Goal: Complete application form: Complete application form

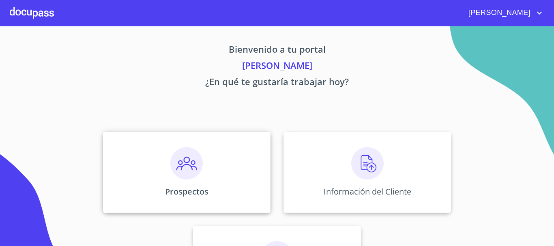
click at [175, 171] on img at bounding box center [186, 163] width 32 height 32
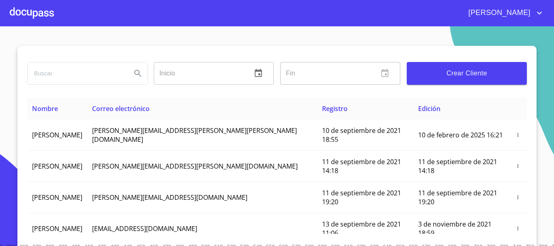
click at [467, 79] on button "Crear Cliente" at bounding box center [467, 73] width 120 height 23
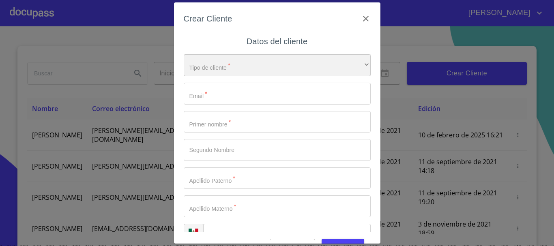
click at [236, 66] on div "​" at bounding box center [277, 65] width 187 height 22
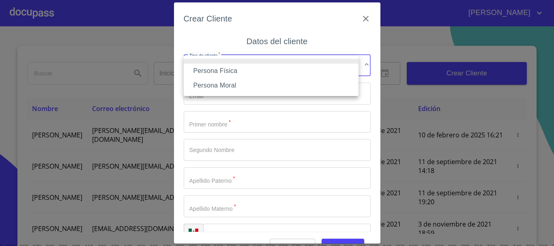
click at [225, 70] on li "Persona Física" at bounding box center [271, 71] width 175 height 15
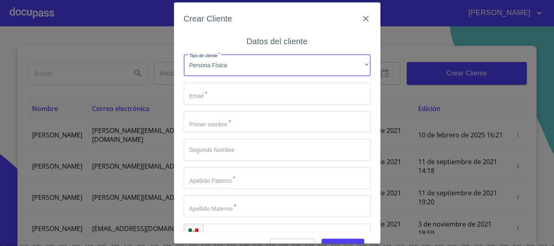
click at [226, 99] on input "Tipo de cliente   *" at bounding box center [277, 94] width 187 height 22
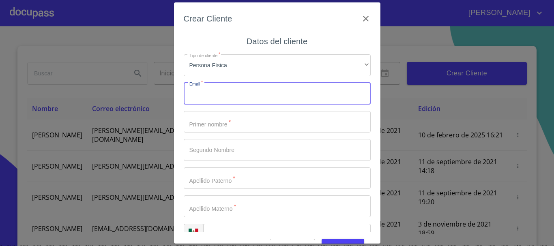
type input "J"
type input "jluissernat@gmail.com"
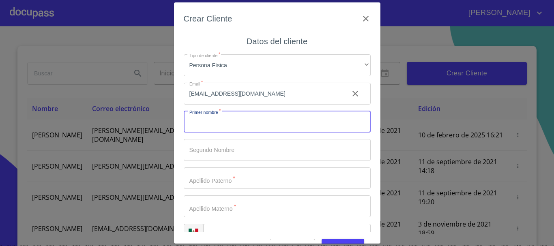
click at [217, 123] on input "Tipo de cliente   *" at bounding box center [277, 122] width 187 height 22
type input "j"
type input "[PERSON_NAME]"
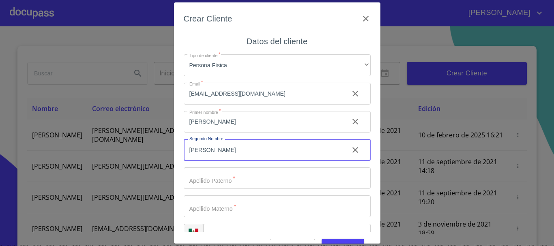
type input "[PERSON_NAME]"
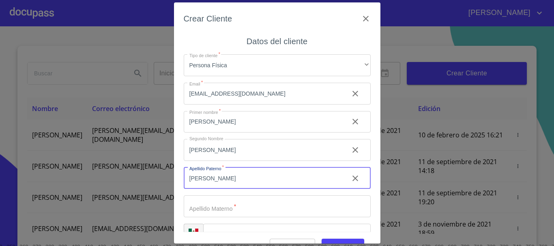
type input "[PERSON_NAME]"
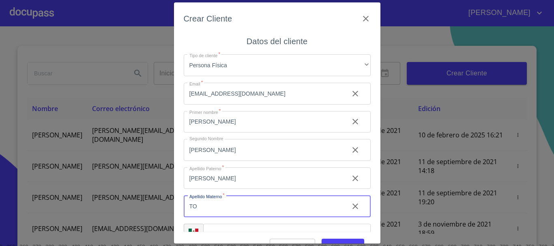
scroll to position [20, 0]
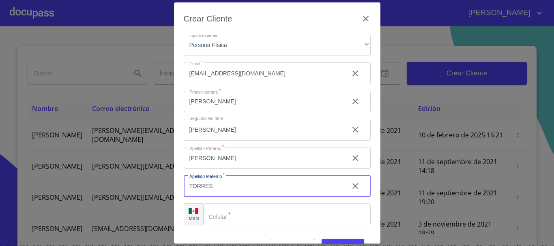
type input "TORRES"
click at [224, 220] on input "Tipo de cliente   *" at bounding box center [286, 214] width 167 height 22
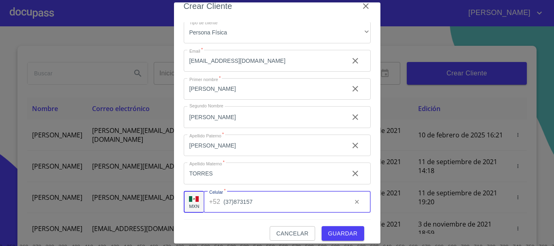
scroll to position [19, 0]
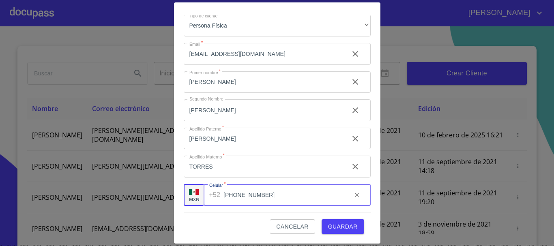
type input "[PHONE_NUMBER]"
click at [336, 225] on span "Guardar" at bounding box center [343, 227] width 30 height 10
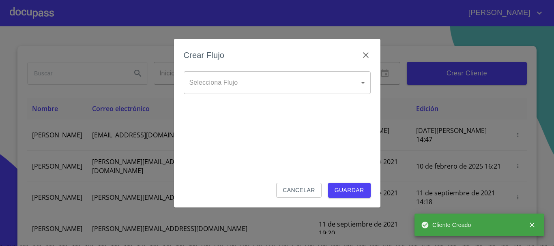
click at [293, 87] on body "SANDRA IVETTE Inicio ​ Fin ​ Crear Cliente Nombre Correo electrónico Registro E…" at bounding box center [277, 123] width 554 height 246
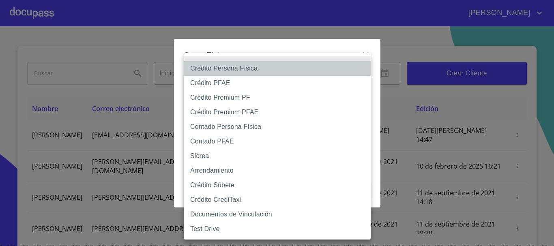
click at [235, 70] on li "Crédito Persona Física" at bounding box center [277, 68] width 187 height 15
type input "6009fb3c7d1714eb8809aa97"
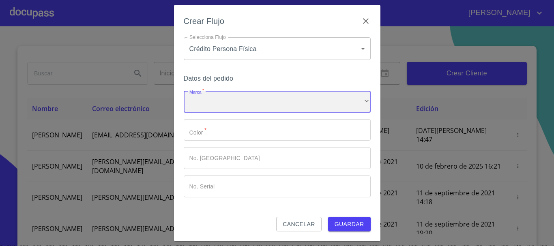
click at [246, 106] on div "​" at bounding box center [277, 102] width 187 height 22
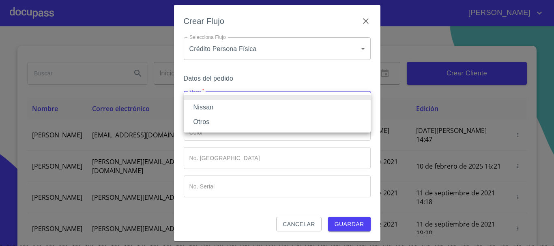
click at [218, 109] on li "Nissan" at bounding box center [277, 107] width 187 height 15
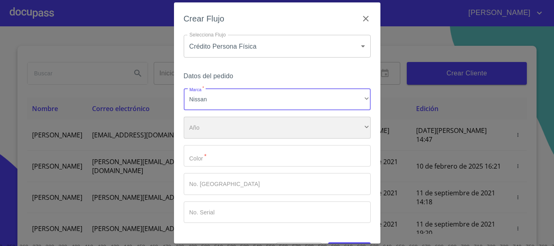
click at [235, 133] on div "​" at bounding box center [277, 128] width 187 height 22
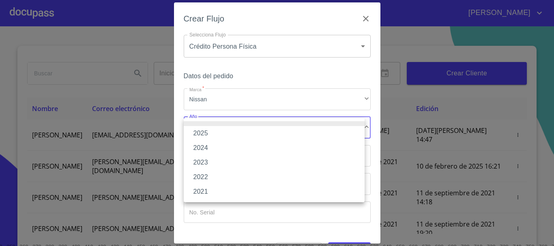
click at [202, 134] on li "2025" at bounding box center [274, 133] width 181 height 15
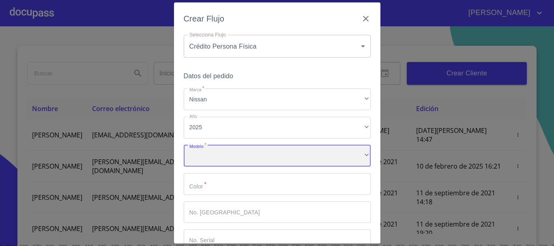
click at [228, 160] on div "​" at bounding box center [277, 156] width 187 height 22
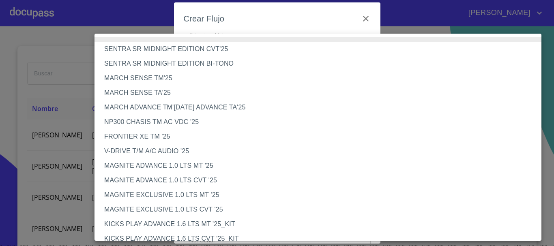
click at [172, 153] on li "V-DRIVE T/M A/C AUDIO '25" at bounding box center [320, 151] width 453 height 15
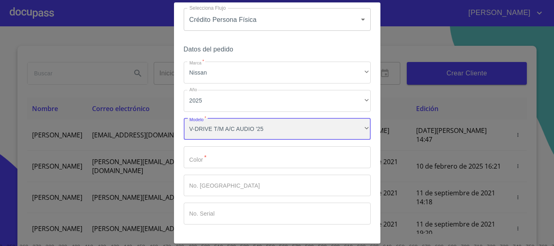
scroll to position [41, 0]
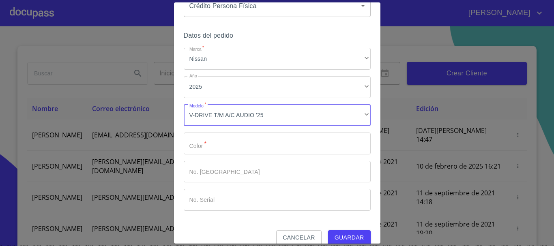
click at [281, 146] on input "Marca   *" at bounding box center [277, 144] width 187 height 22
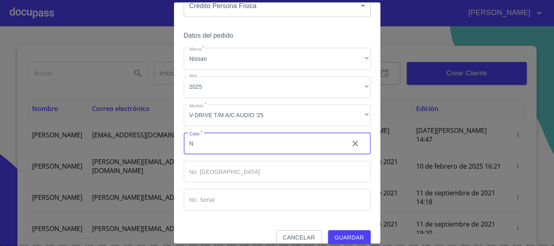
type input "N"
type input "BLANCO"
click at [346, 237] on span "Guardar" at bounding box center [349, 238] width 30 height 10
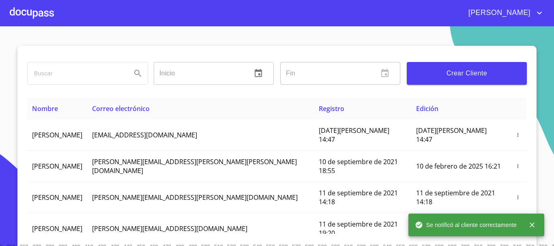
click at [32, 13] on div at bounding box center [32, 13] width 44 height 26
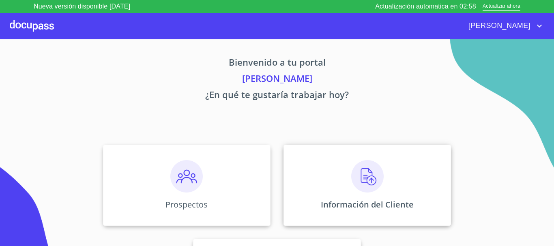
click at [362, 183] on img at bounding box center [367, 176] width 32 height 32
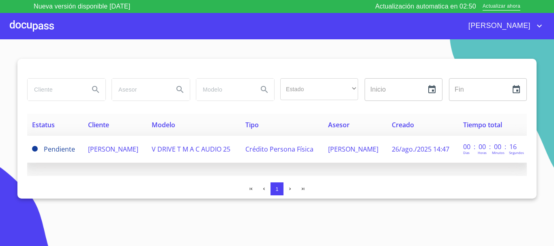
click at [98, 152] on span "[PERSON_NAME]" at bounding box center [113, 149] width 50 height 9
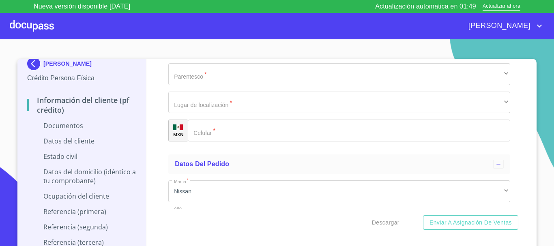
scroll to position [2959, 0]
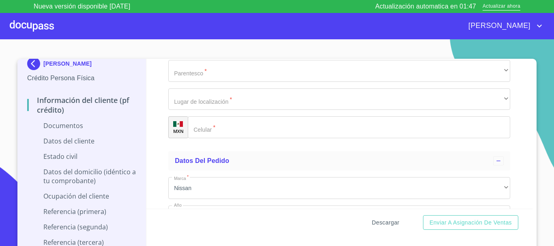
click at [387, 226] on span "Descargar" at bounding box center [386, 223] width 28 height 10
click at [383, 223] on span "Descargar" at bounding box center [386, 223] width 28 height 10
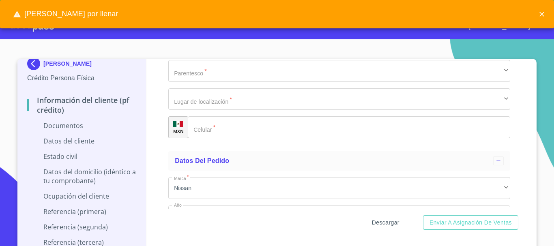
click at [383, 223] on span "Descargar" at bounding box center [386, 223] width 28 height 10
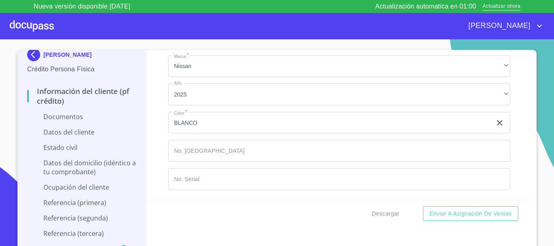
scroll to position [0, 0]
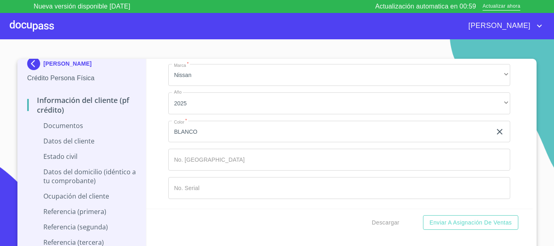
click at [50, 127] on p "Documentos" at bounding box center [81, 125] width 109 height 9
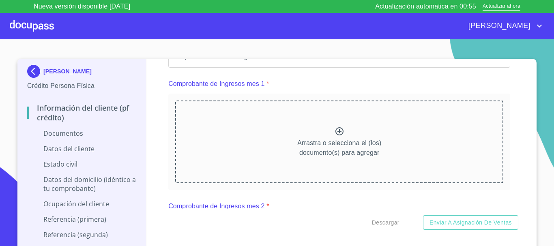
scroll to position [193, 0]
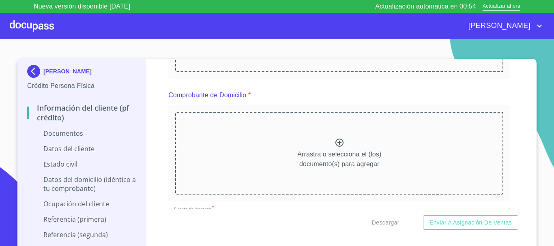
click at [45, 107] on p "Información del cliente (PF crédito)" at bounding box center [81, 112] width 109 height 19
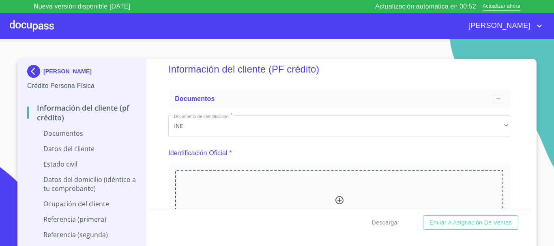
scroll to position [0, 0]
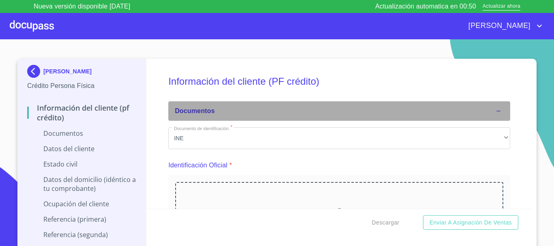
click at [495, 113] on icon at bounding box center [498, 111] width 6 height 6
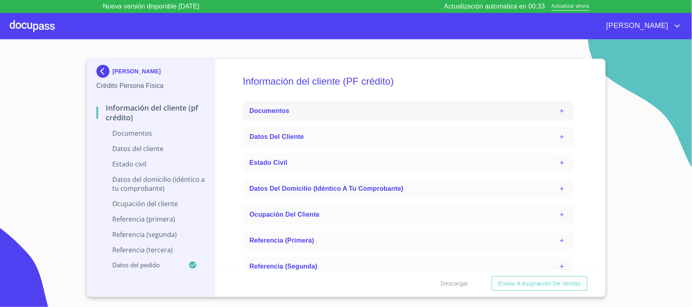
click at [302, 110] on div "Documentos" at bounding box center [402, 111] width 307 height 10
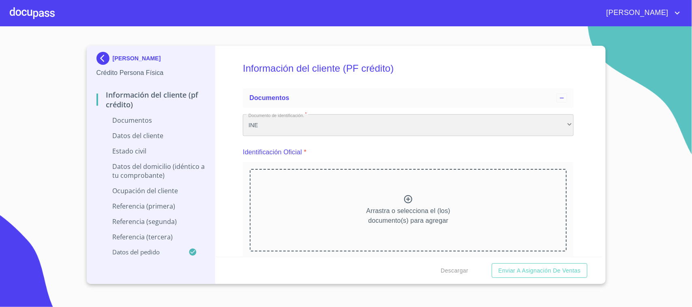
click at [313, 124] on div "INE" at bounding box center [408, 125] width 331 height 22
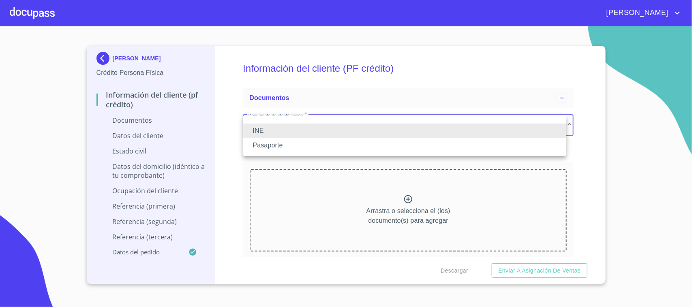
click at [313, 124] on li "INE" at bounding box center [404, 131] width 323 height 15
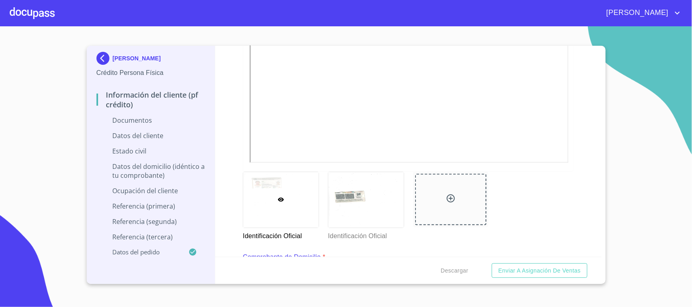
scroll to position [253, 0]
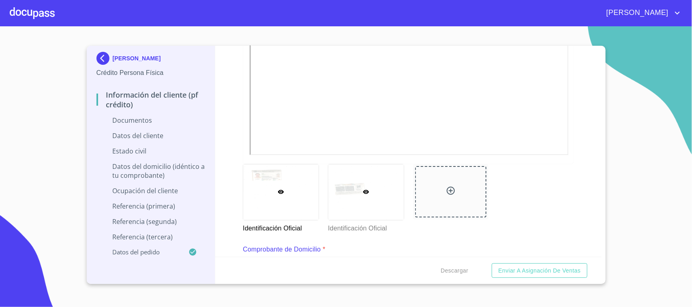
click at [363, 190] on icon at bounding box center [366, 192] width 6 height 4
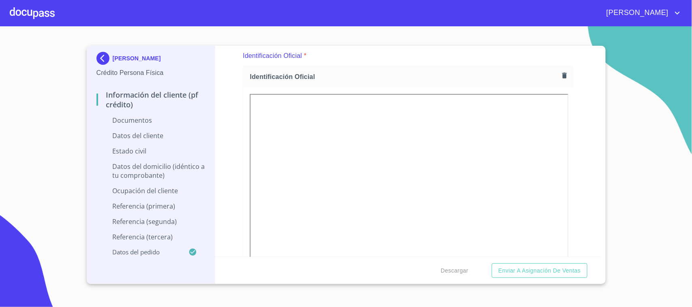
scroll to position [6, 0]
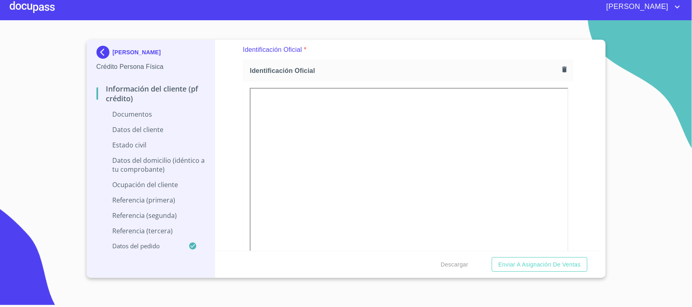
click at [571, 134] on div "Información del cliente (PF crédito) Documentos Documento de identificación.   …" at bounding box center [408, 145] width 386 height 211
click at [629, 73] on section "[PERSON_NAME] Persona Física Información del cliente (PF crédito) Documentos Da…" at bounding box center [346, 160] width 692 height 281
click at [105, 51] on img at bounding box center [104, 52] width 16 height 13
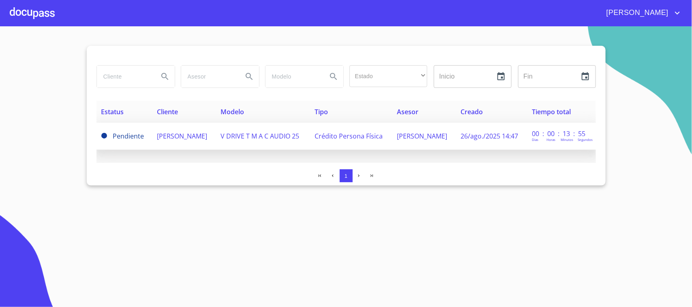
click at [241, 137] on span "V DRIVE T M A C AUDIO 25" at bounding box center [259, 136] width 79 height 9
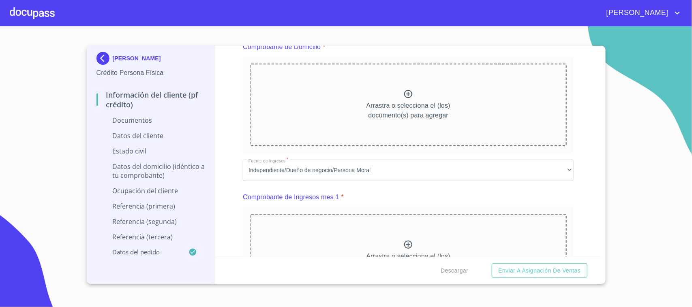
scroll to position [507, 0]
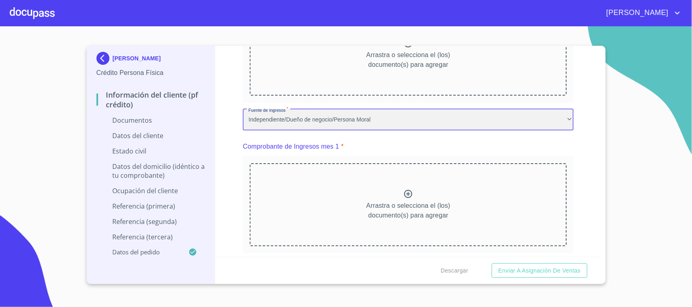
click at [282, 122] on div "Independiente/Dueño de negocio/Persona Moral" at bounding box center [408, 120] width 331 height 22
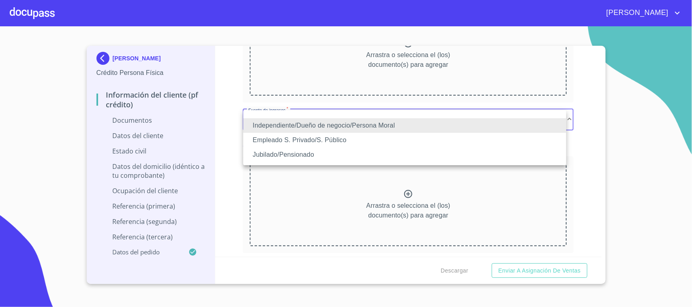
click at [353, 112] on ul "Independiente/Dueño de negocio/Persona Moral Empleado S. Privado/S. Público Jub…" at bounding box center [404, 137] width 323 height 55
click at [377, 98] on div at bounding box center [346, 153] width 692 height 307
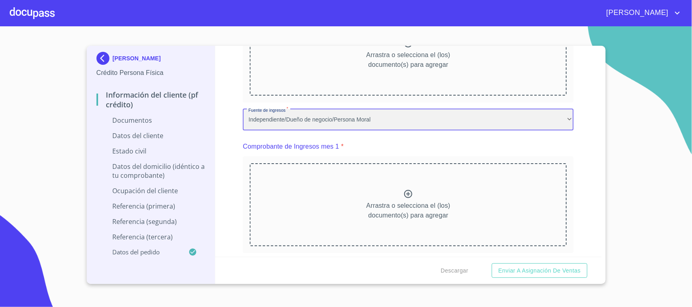
click at [383, 121] on div "Independiente/Dueño de negocio/Persona Moral" at bounding box center [408, 120] width 331 height 22
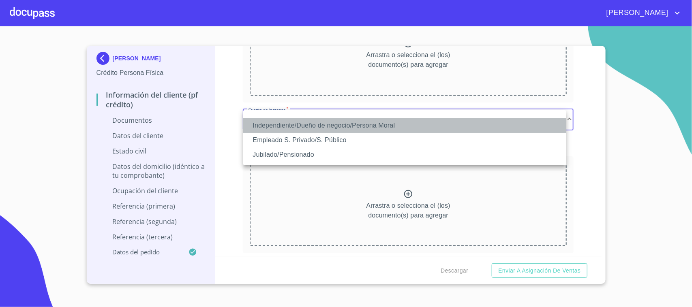
click at [409, 122] on li "Independiente/Dueño de negocio/Persona Moral" at bounding box center [404, 125] width 323 height 15
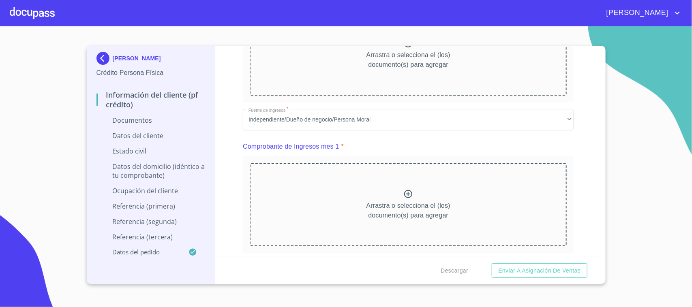
click at [548, 139] on div "Comprobante de Ingresos mes 1 *" at bounding box center [408, 146] width 331 height 19
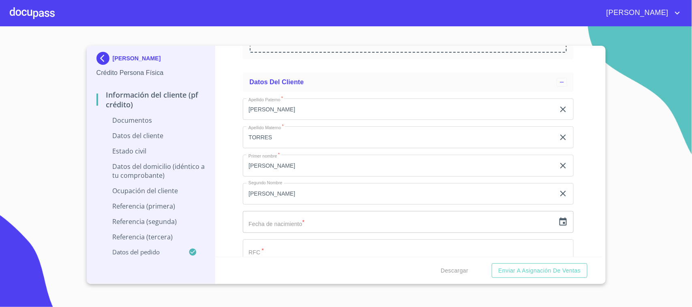
scroll to position [1469, 0]
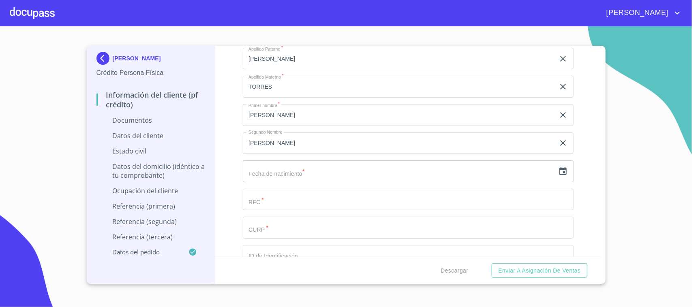
click at [292, 173] on input "text" at bounding box center [399, 171] width 312 height 22
click at [305, 186] on p "Invalid Date Format" at bounding box center [408, 188] width 321 height 5
click at [288, 169] on input "21" at bounding box center [400, 171] width 315 height 22
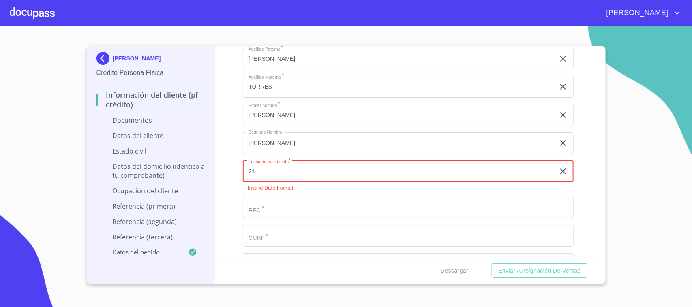
type input "2_"
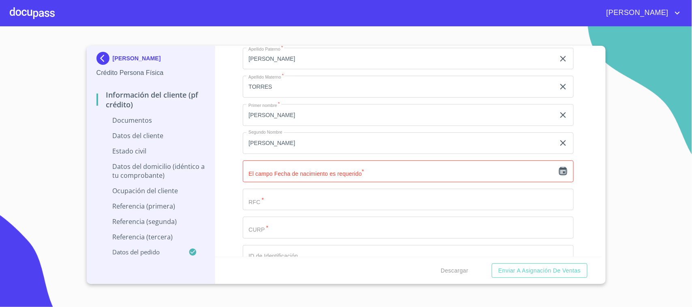
click at [558, 171] on icon "button" at bounding box center [563, 172] width 10 height 10
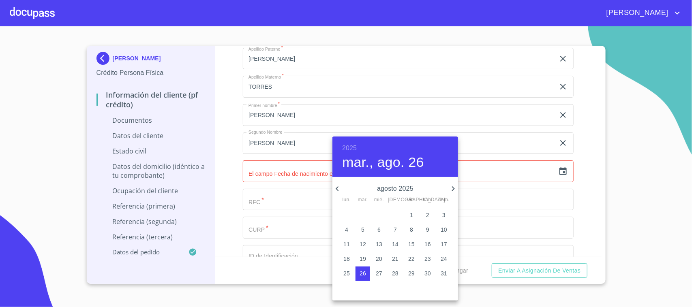
click at [365, 158] on h4 "mar., ago. 26" at bounding box center [383, 162] width 82 height 17
click at [411, 160] on h4 "mar., ago. 26" at bounding box center [383, 162] width 82 height 17
click at [422, 163] on h4 "mar., ago. 26" at bounding box center [383, 162] width 82 height 17
click at [344, 146] on h6 "2025" at bounding box center [349, 148] width 15 height 11
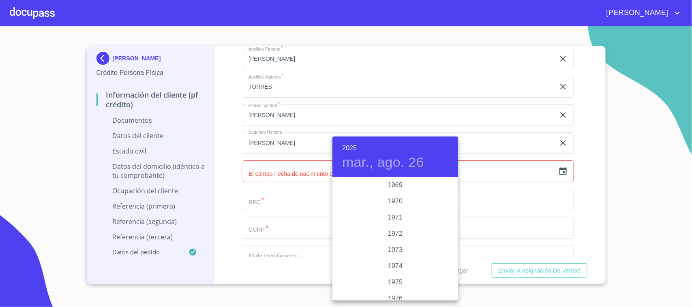
scroll to position [711, 0]
click at [388, 220] on div "1971" at bounding box center [395, 221] width 126 height 16
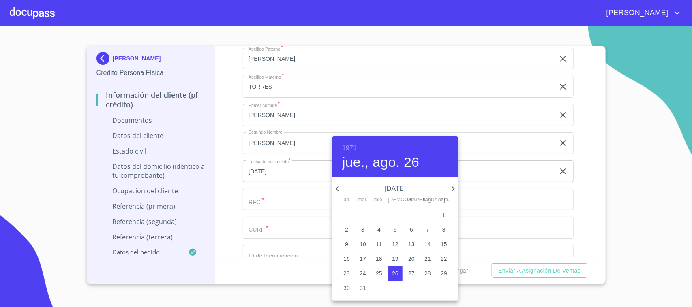
click at [338, 189] on icon "button" at bounding box center [337, 189] width 10 height 10
click at [453, 189] on icon "button" at bounding box center [453, 188] width 3 height 5
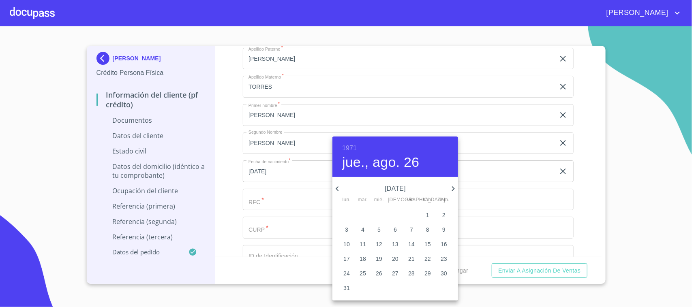
click at [412, 261] on p "21" at bounding box center [411, 259] width 6 height 8
type input "21 de may. de 1971"
click at [573, 190] on div at bounding box center [346, 153] width 692 height 307
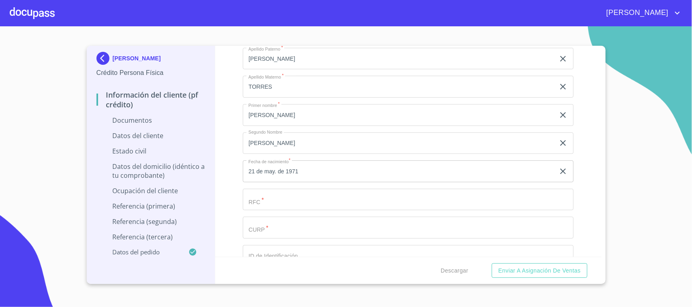
click at [282, 205] on input "Documento de identificación.   *" at bounding box center [408, 200] width 331 height 22
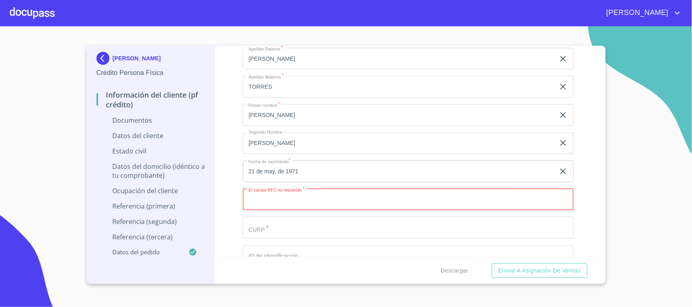
paste input "SETL710521"
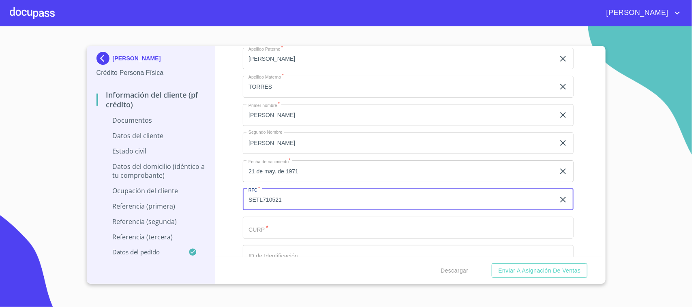
paste input "RK7"
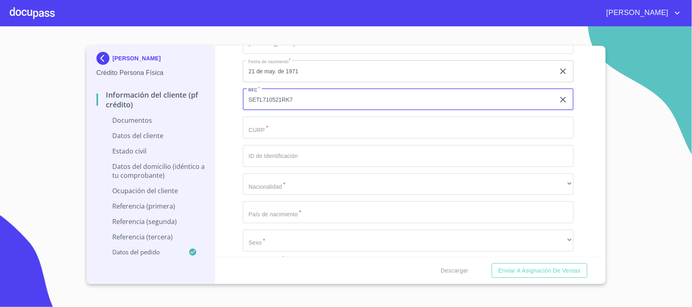
scroll to position [1570, 0]
type input "SETL710521RK7"
click at [289, 120] on input "Documento de identificación.   *" at bounding box center [408, 127] width 331 height 22
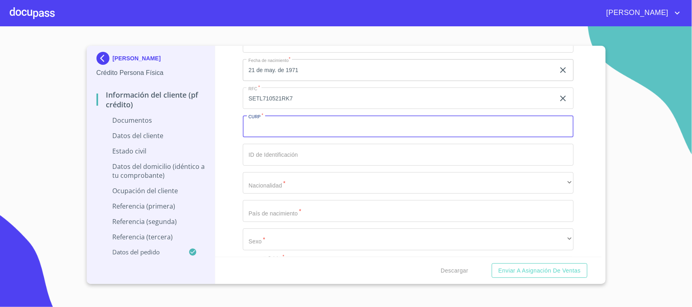
paste input "SETL710521HJCRRS00"
type input "SETL710521HJCRRS00"
click at [290, 157] on input "Documento de identificación.   *" at bounding box center [408, 155] width 331 height 22
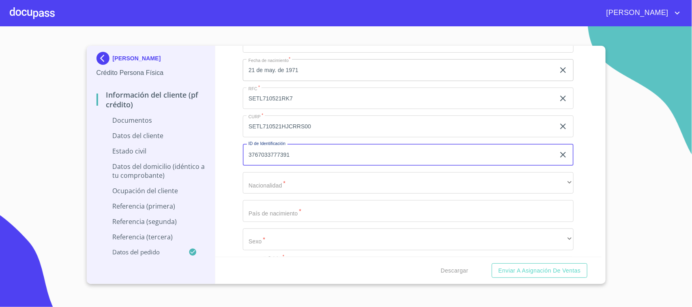
type input "3767033777391"
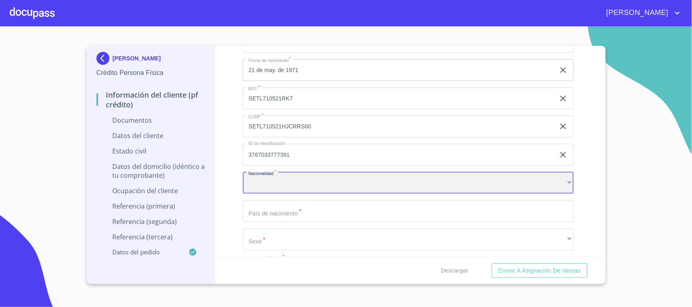
click at [297, 179] on div "​" at bounding box center [408, 183] width 331 height 22
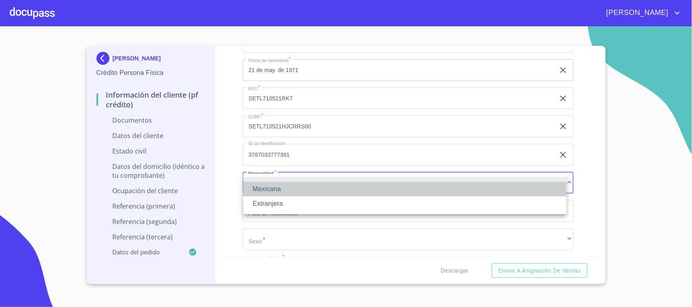
click at [288, 190] on li "Mexicana" at bounding box center [404, 189] width 323 height 15
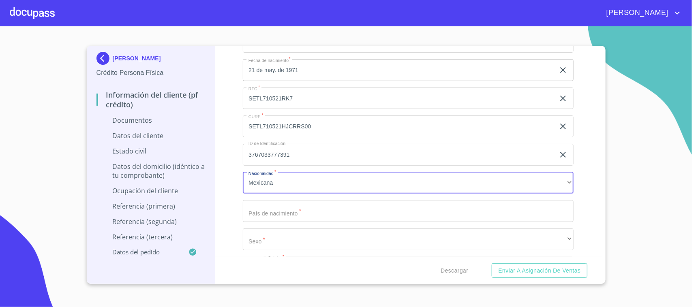
click at [286, 213] on input "Documento de identificación.   *" at bounding box center [408, 211] width 331 height 22
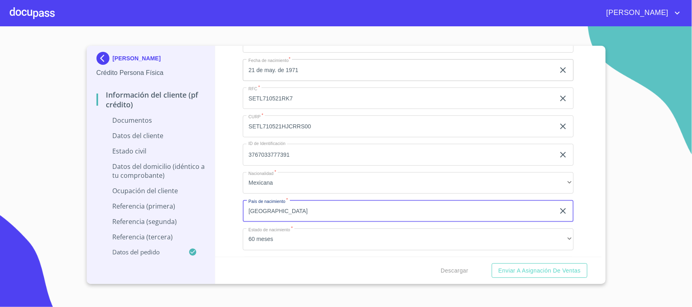
type input "[GEOGRAPHIC_DATA]"
click at [235, 191] on div "Información del cliente (PF crédito) Documentos Documento de identificación.   …" at bounding box center [408, 151] width 386 height 211
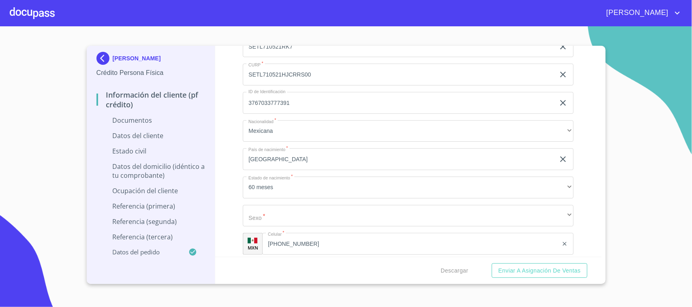
scroll to position [1672, 0]
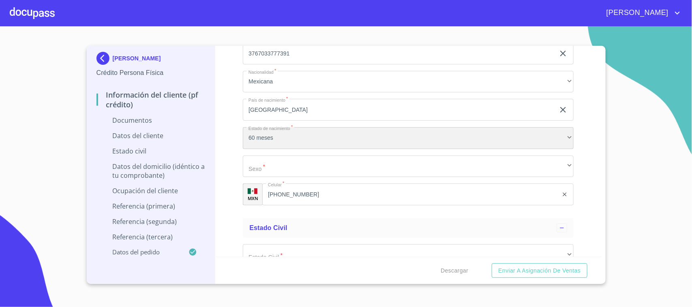
click at [281, 138] on div "60 meses" at bounding box center [408, 138] width 331 height 22
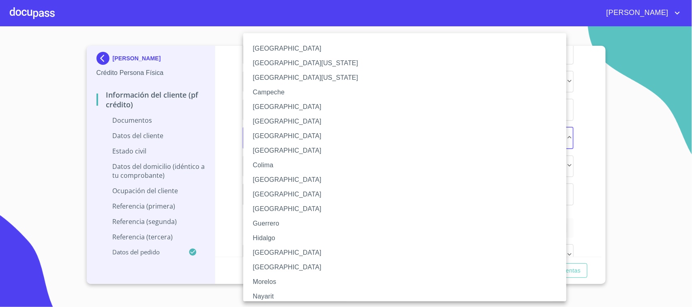
click at [280, 246] on li "[GEOGRAPHIC_DATA]" at bounding box center [408, 253] width 331 height 15
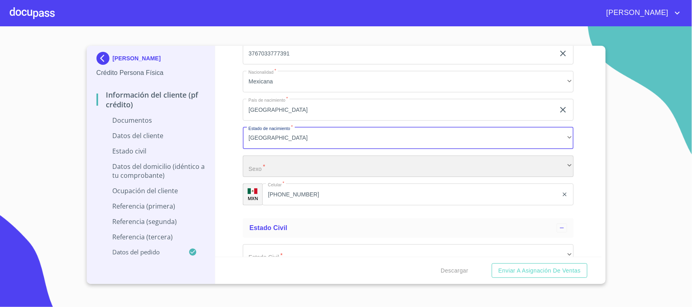
click at [288, 167] on div "​" at bounding box center [408, 167] width 331 height 22
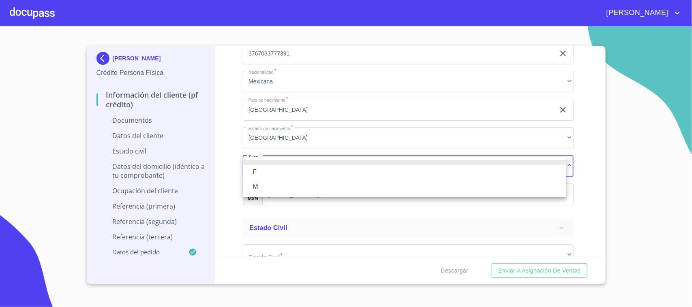
click at [266, 183] on li "M" at bounding box center [404, 187] width 323 height 15
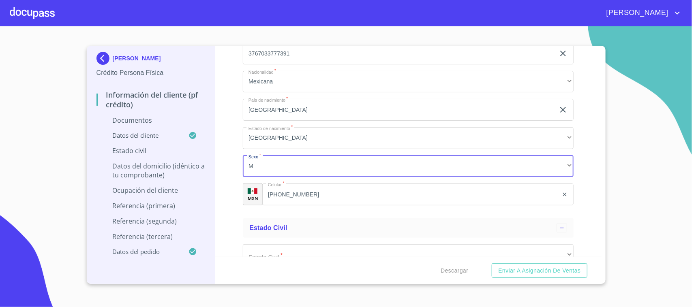
click at [228, 170] on div "Información del cliente (PF crédito) Documentos Documento de identificación.   …" at bounding box center [408, 151] width 386 height 211
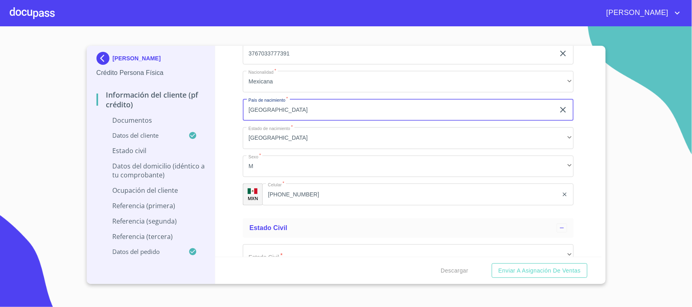
click at [298, 109] on input "[GEOGRAPHIC_DATA]" at bounding box center [399, 110] width 312 height 22
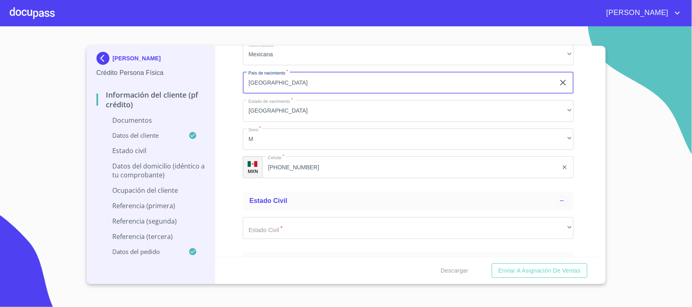
scroll to position [1722, 0]
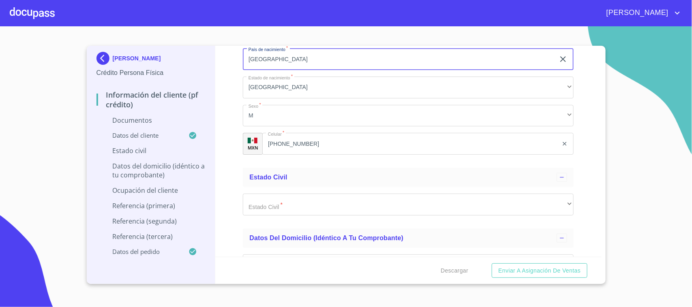
click at [323, 148] on input "[PHONE_NUMBER]" at bounding box center [410, 144] width 296 height 22
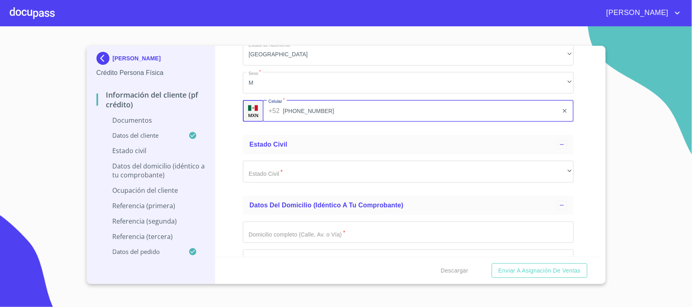
scroll to position [1773, 0]
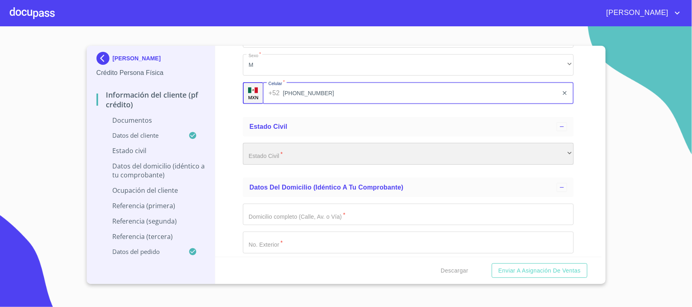
click at [323, 156] on div "​" at bounding box center [408, 154] width 331 height 22
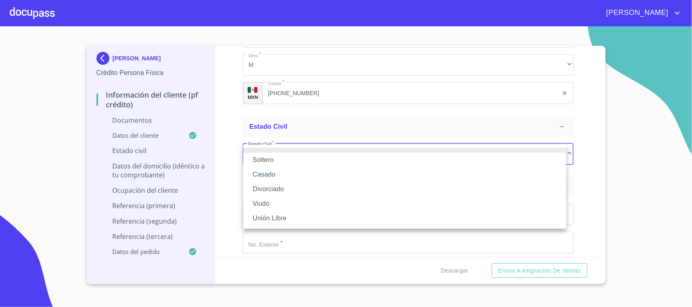
click at [281, 175] on li "Casado" at bounding box center [404, 174] width 323 height 15
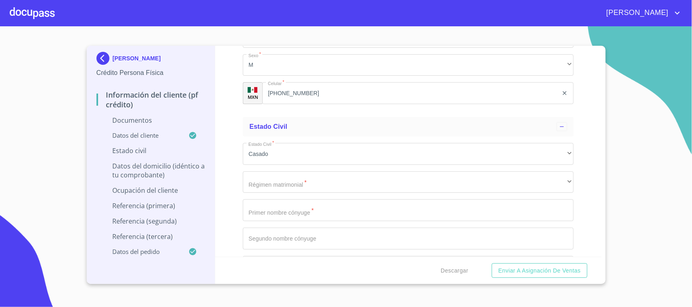
click at [237, 173] on div "Información del cliente (PF crédito) Documentos Documento de identificación.   …" at bounding box center [408, 151] width 386 height 211
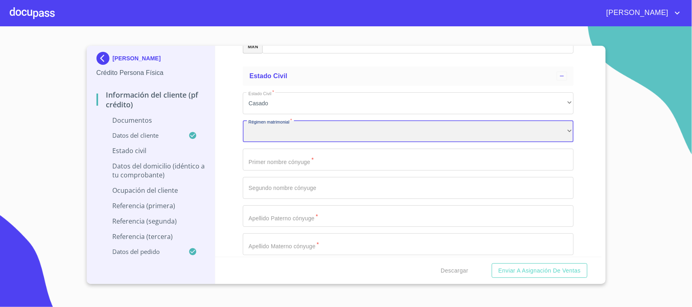
click at [339, 130] on div "​" at bounding box center [408, 132] width 331 height 22
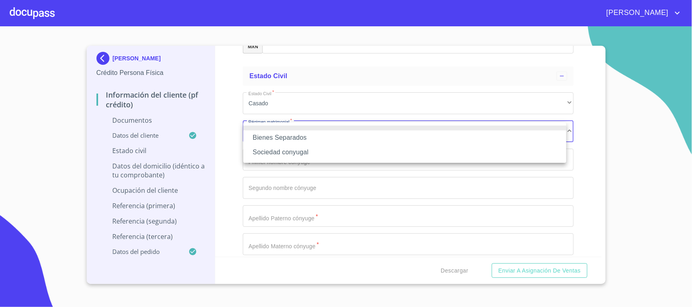
click at [321, 119] on div at bounding box center [346, 153] width 692 height 307
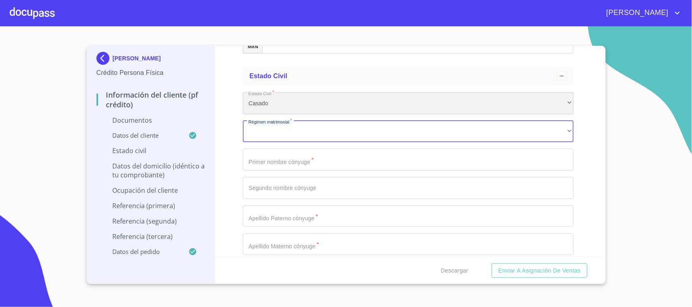
click at [305, 104] on div "Casado" at bounding box center [408, 103] width 331 height 22
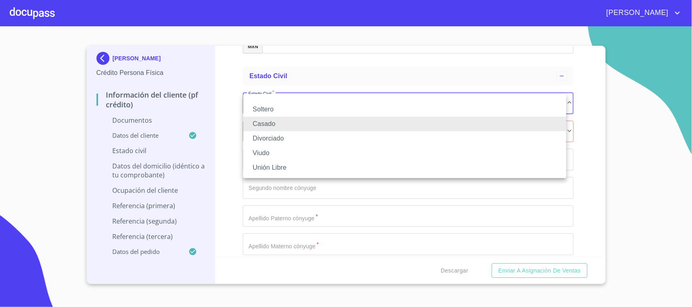
click at [290, 111] on li "Soltero" at bounding box center [404, 109] width 323 height 15
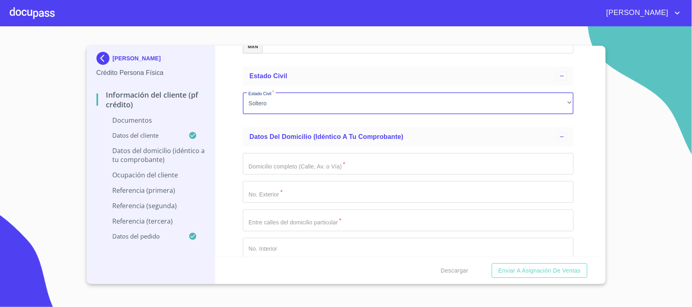
click at [230, 123] on div "Información del cliente (PF crédito) Documentos Documento de identificación.   …" at bounding box center [408, 151] width 386 height 211
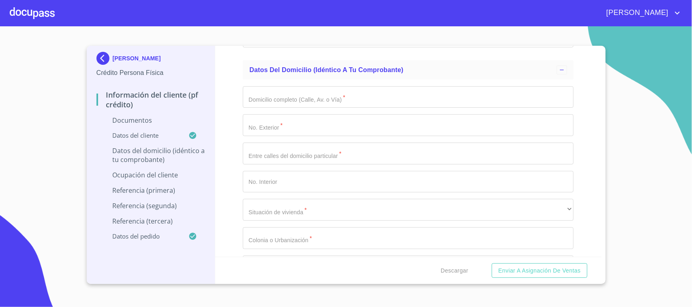
scroll to position [1874, 0]
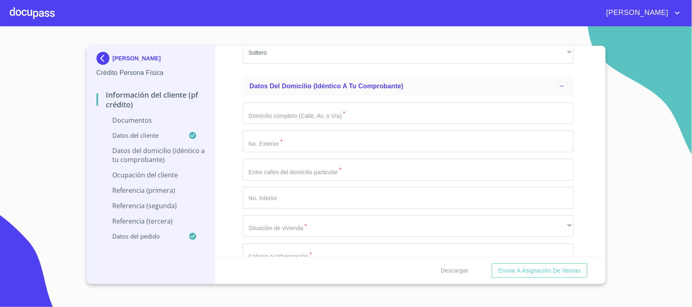
click at [300, 116] on input "Documento de identificación.   *" at bounding box center [408, 114] width 331 height 22
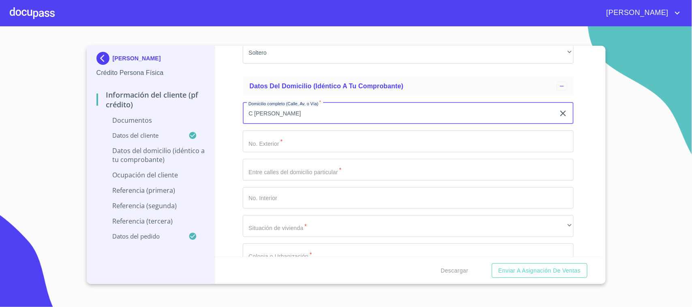
type input "C [PERSON_NAME]"
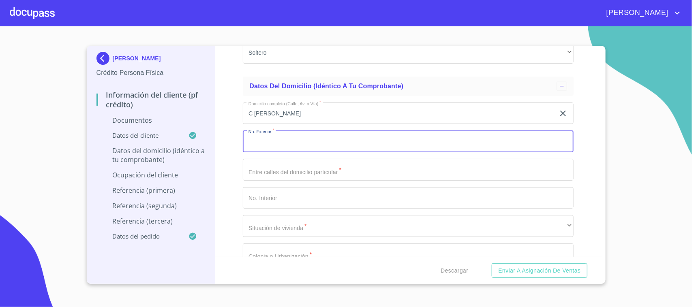
click at [283, 141] on input "Documento de identificación.   *" at bounding box center [408, 142] width 331 height 22
type input "437"
click at [266, 171] on input "Documento de identificación.   *" at bounding box center [408, 170] width 331 height 22
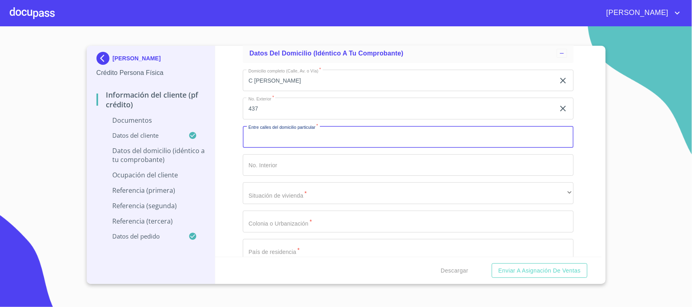
scroll to position [1925, 0]
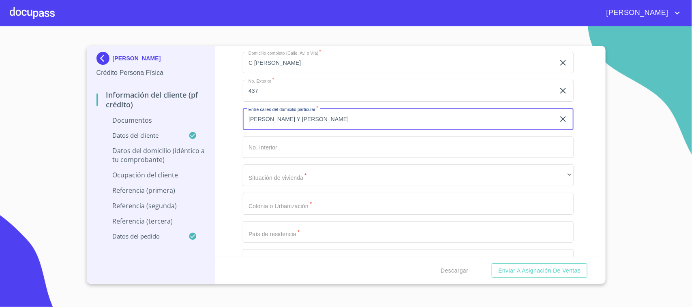
type input "[PERSON_NAME] Y [PERSON_NAME]"
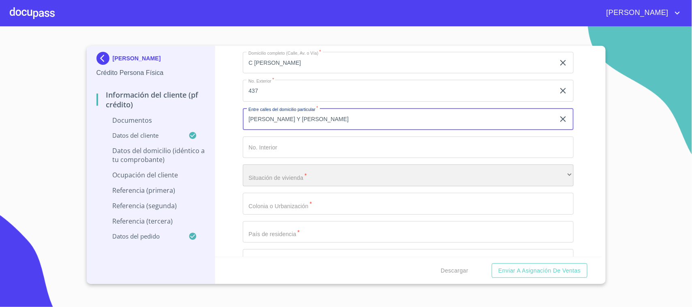
click at [286, 179] on div "​" at bounding box center [408, 176] width 331 height 22
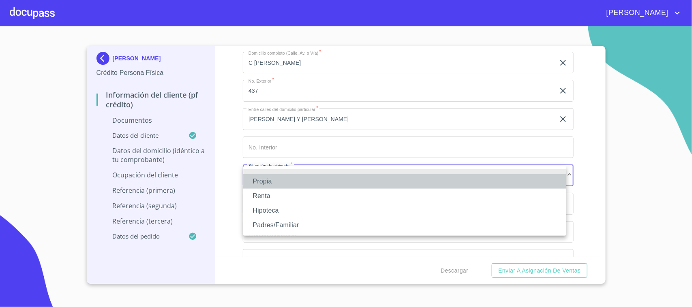
click at [286, 179] on li "Propia" at bounding box center [404, 181] width 323 height 15
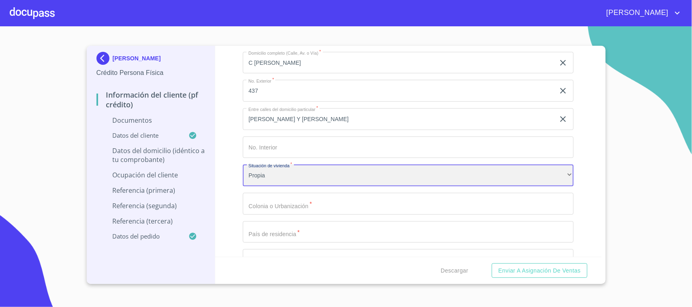
scroll to position [1976, 0]
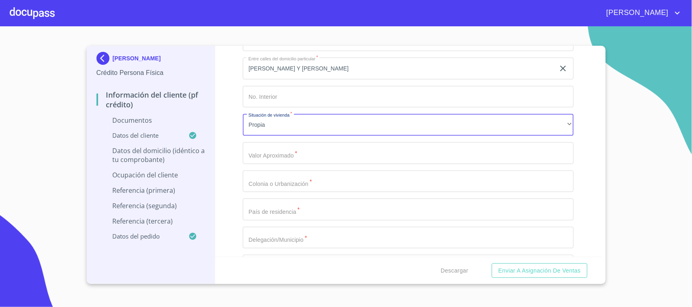
click at [235, 138] on div "Información del cliente (PF crédito) Documentos Documento de identificación.   …" at bounding box center [408, 151] width 386 height 211
click at [271, 154] on input "Documento de identificación.   *" at bounding box center [408, 153] width 331 height 22
click at [238, 145] on div "Información del cliente (PF crédito) Documentos Documento de identificación.   …" at bounding box center [408, 151] width 386 height 211
click at [274, 159] on input "Documento de identificación.   *" at bounding box center [408, 153] width 331 height 22
type input "$5,000,000"
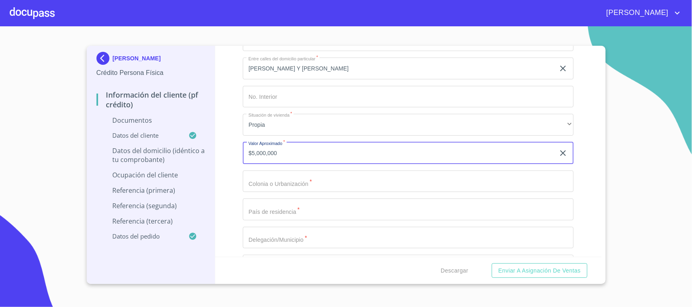
click at [293, 178] on input "Documento de identificación.   *" at bounding box center [408, 182] width 331 height 22
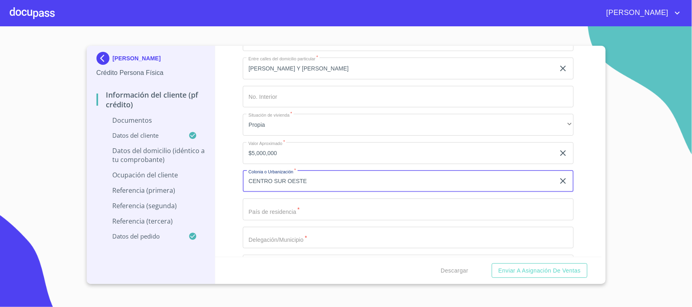
type input "CENTRO SUR OESTE"
click at [292, 212] on input "Documento de identificación.   *" at bounding box center [408, 210] width 331 height 22
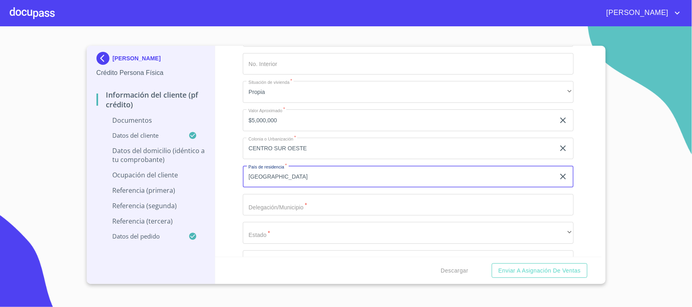
scroll to position [2026, 0]
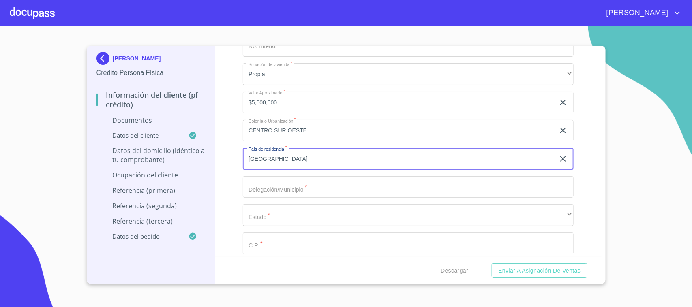
type input "[GEOGRAPHIC_DATA]"
click at [289, 190] on input "Documento de identificación.   *" at bounding box center [408, 187] width 331 height 22
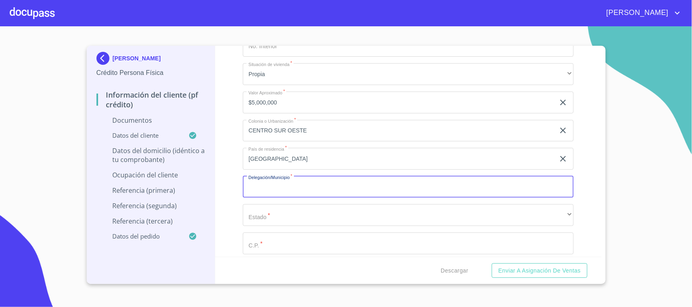
click at [221, 193] on div "Información del cliente (PF crédito) Documentos Documento de identificación.   …" at bounding box center [408, 151] width 386 height 211
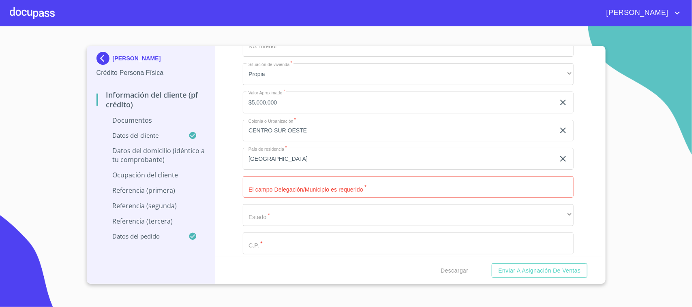
click at [279, 186] on input "Documento de identificación.   *" at bounding box center [408, 187] width 331 height 22
type input "[GEOGRAPHIC_DATA]"
click at [265, 190] on input "[GEOGRAPHIC_DATA]" at bounding box center [399, 187] width 312 height 22
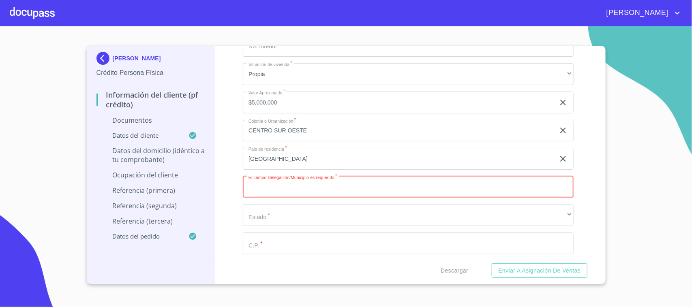
scroll to position [2077, 0]
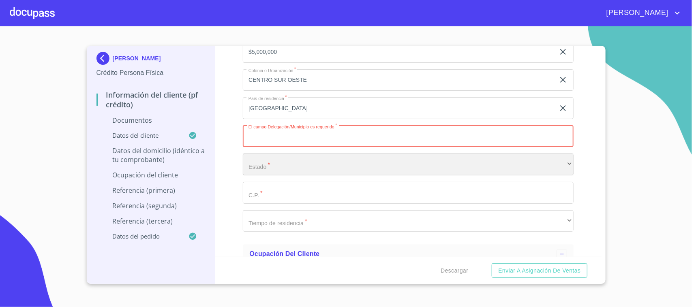
click at [265, 169] on div "​" at bounding box center [408, 165] width 331 height 22
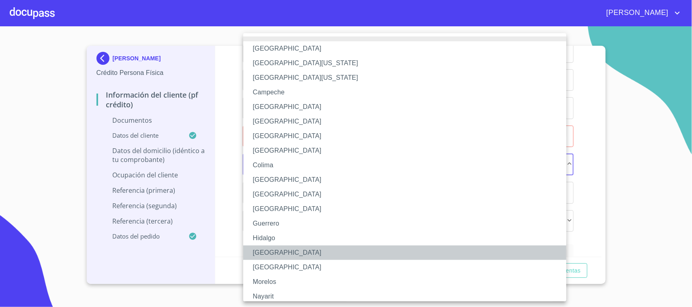
click at [272, 254] on li "[GEOGRAPHIC_DATA]" at bounding box center [408, 253] width 331 height 15
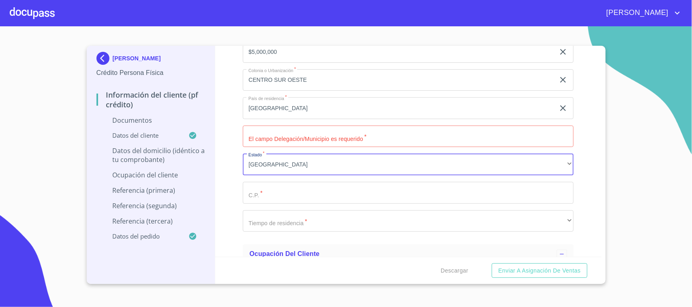
click at [242, 134] on div "Información del cliente (PF crédito) Documentos Documento de identificación.   …" at bounding box center [408, 151] width 386 height 211
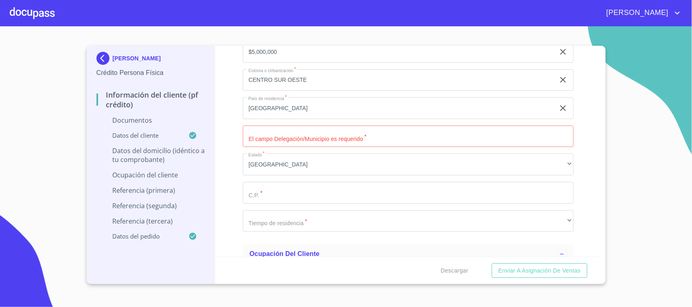
click at [256, 138] on input "Documento de identificación.   *" at bounding box center [408, 137] width 331 height 22
type input "TEPATITLAN [PERSON_NAME]"
click at [241, 144] on div "Información del cliente (PF crédito) Documentos Documento de identificación.   …" at bounding box center [408, 151] width 386 height 211
click at [265, 195] on input "Documento de identificación.   *" at bounding box center [408, 193] width 331 height 22
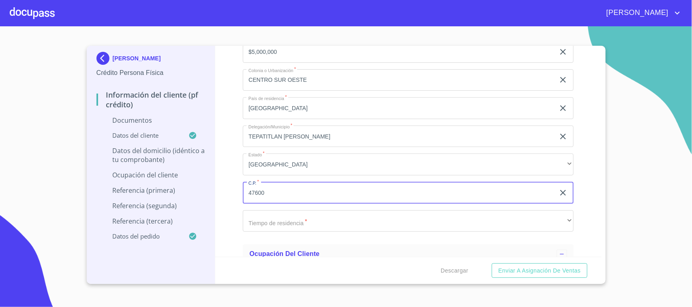
type input "47600"
click at [234, 214] on div "Información del cliente (PF crédito) Documentos Documento de identificación.   …" at bounding box center [408, 151] width 386 height 211
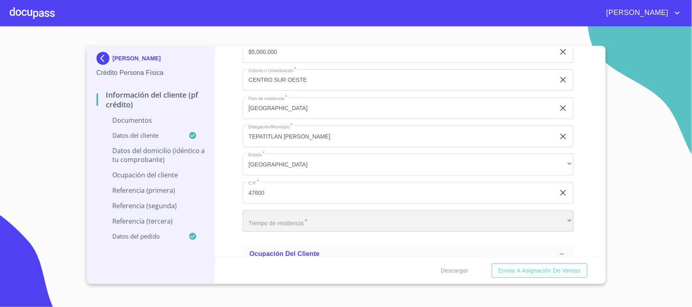
click at [254, 219] on div "​" at bounding box center [408, 221] width 331 height 22
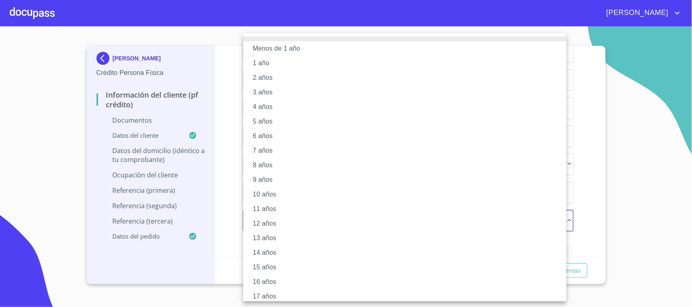
scroll to position [49, 0]
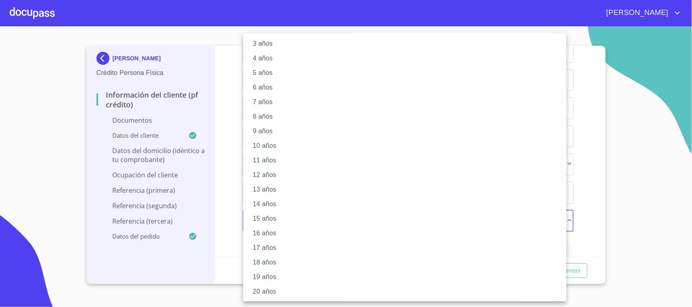
click at [275, 289] on li "20 años" at bounding box center [408, 292] width 331 height 15
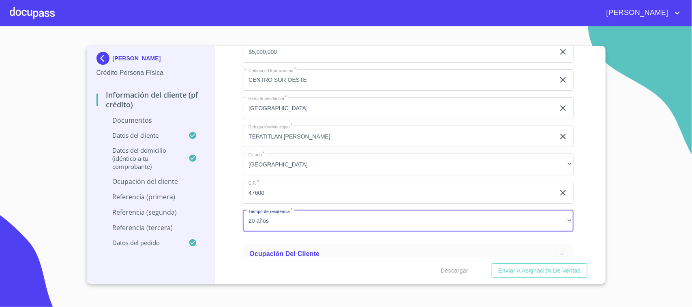
click at [230, 226] on div "Información del cliente (PF crédito) Documentos Documento de identificación.   …" at bounding box center [408, 151] width 386 height 211
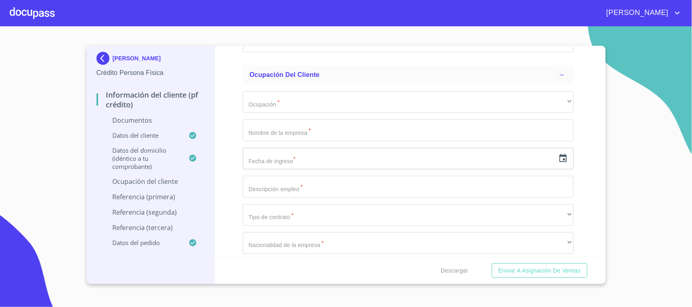
scroll to position [2280, 0]
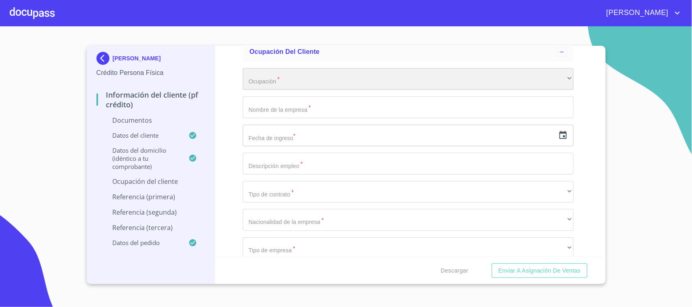
click at [274, 73] on div "​" at bounding box center [408, 79] width 331 height 22
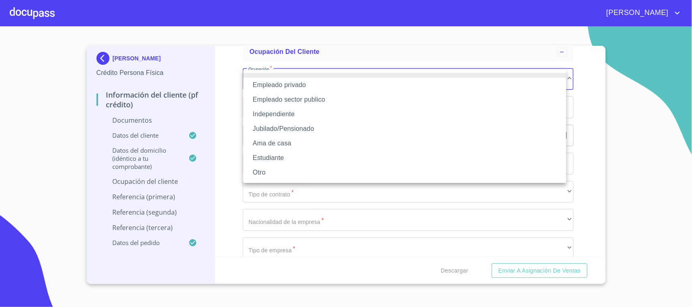
click at [319, 96] on li "Empleado sector publico" at bounding box center [404, 99] width 323 height 15
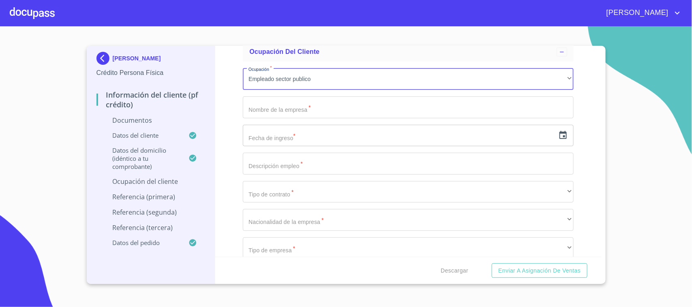
click at [309, 108] on input "Documento de identificación.   *" at bounding box center [408, 107] width 331 height 22
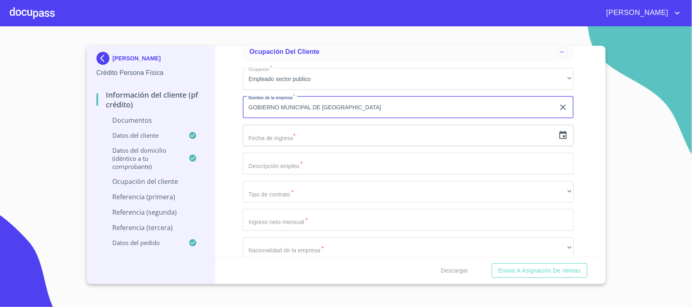
type input "GOBIERNO MUNICIPAL DE [GEOGRAPHIC_DATA]"
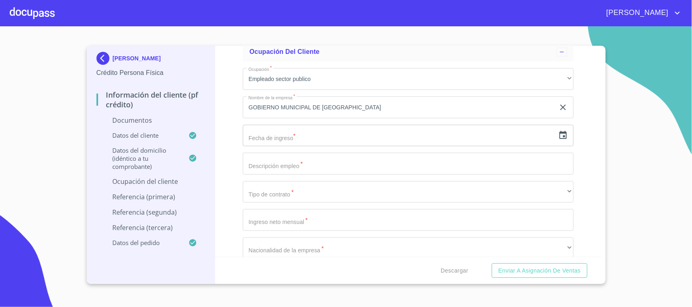
click at [228, 128] on div "Información del cliente (PF crédito) Documentos Documento de identificación.   …" at bounding box center [408, 151] width 386 height 211
click at [263, 136] on input "text" at bounding box center [399, 136] width 312 height 22
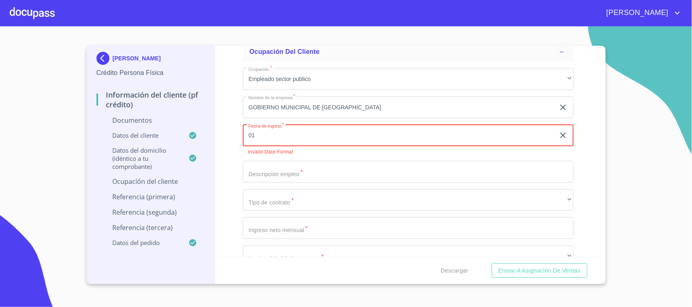
type input "0_"
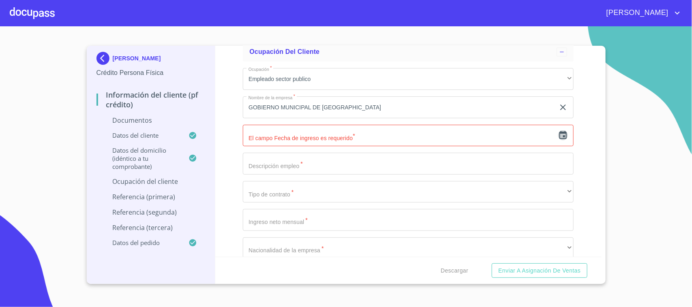
click at [558, 134] on icon "button" at bounding box center [563, 136] width 10 height 10
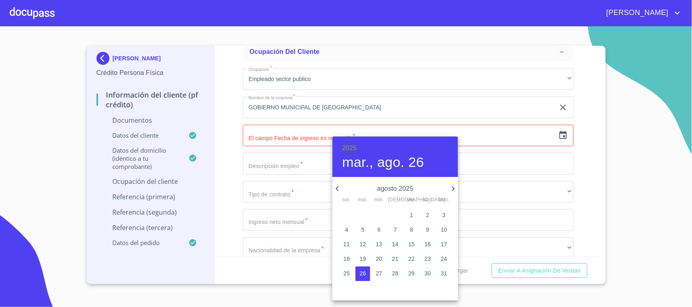
click at [347, 144] on h6 "2025" at bounding box center [349, 148] width 15 height 11
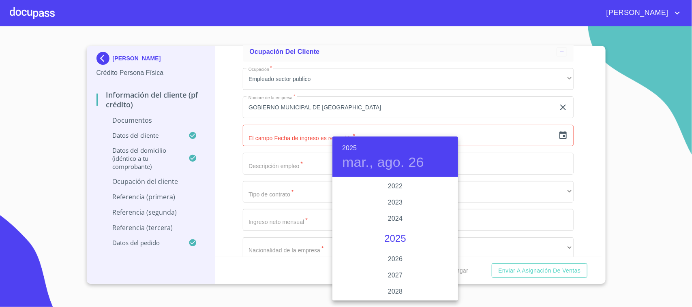
scroll to position [1522, 0]
click at [396, 216] on div "2021" at bounding box center [395, 221] width 126 height 16
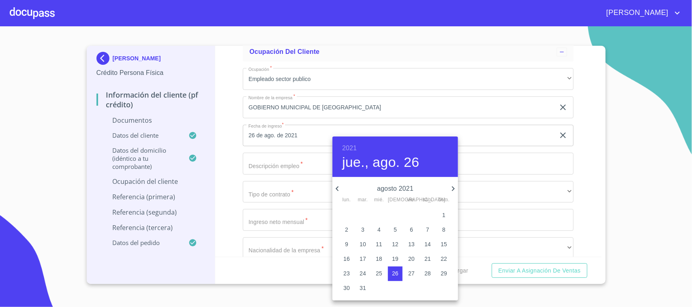
click at [456, 187] on icon "button" at bounding box center [453, 189] width 10 height 10
click at [455, 187] on icon "button" at bounding box center [453, 189] width 10 height 10
click at [410, 213] on p "1" at bounding box center [411, 215] width 3 height 8
type input "1 de oct. de 2021"
click at [570, 148] on div at bounding box center [346, 153] width 692 height 307
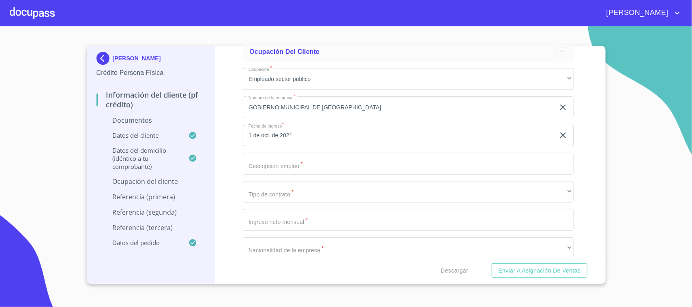
click at [296, 161] on input "Documento de identificación.   *" at bounding box center [408, 164] width 331 height 22
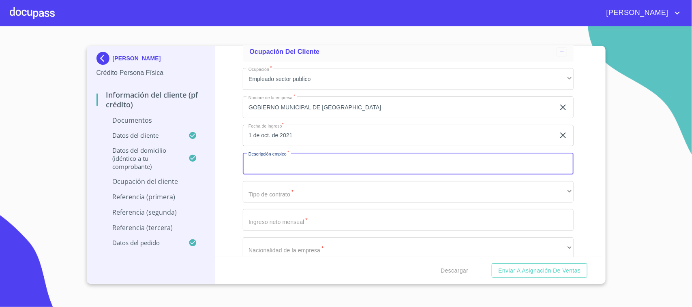
click at [335, 160] on input "Documento de identificación.   *" at bounding box center [408, 164] width 331 height 22
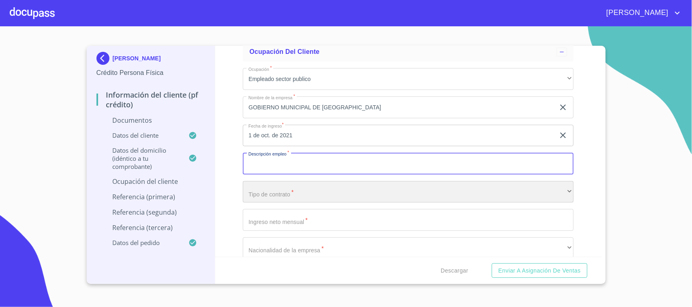
click at [279, 197] on div "​" at bounding box center [408, 192] width 331 height 22
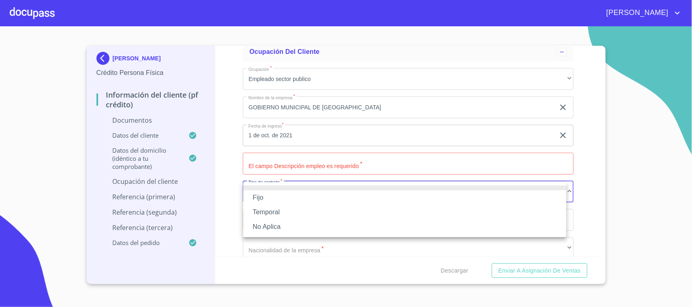
click at [279, 197] on li "Fijo" at bounding box center [404, 197] width 323 height 15
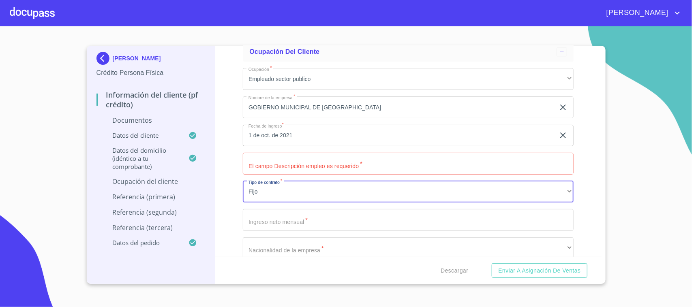
click at [274, 165] on input "Documento de identificación.   *" at bounding box center [408, 164] width 331 height 22
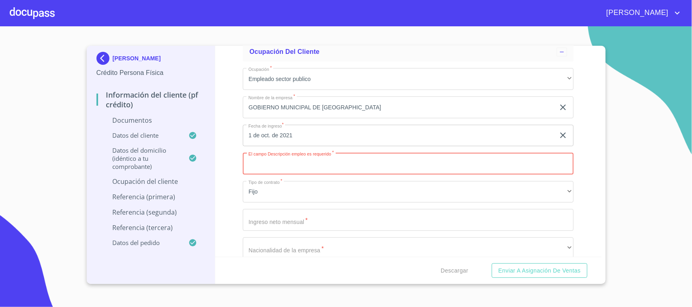
click at [230, 163] on div "Información del cliente (PF crédito) Documentos Documento de identificación.   …" at bounding box center [408, 151] width 386 height 211
click at [268, 162] on input "Documento de identificación.   *" at bounding box center [408, 164] width 331 height 22
click at [237, 156] on div "Información del cliente (PF crédito) Documentos Documento de identificación.   …" at bounding box center [408, 151] width 386 height 211
click at [224, 161] on div "Información del cliente (PF crédito) Documentos Documento de identificación.   …" at bounding box center [408, 151] width 386 height 211
click at [569, 152] on div "Información del cliente (PF crédito) Documentos Documento de identificación.   …" at bounding box center [408, 151] width 386 height 211
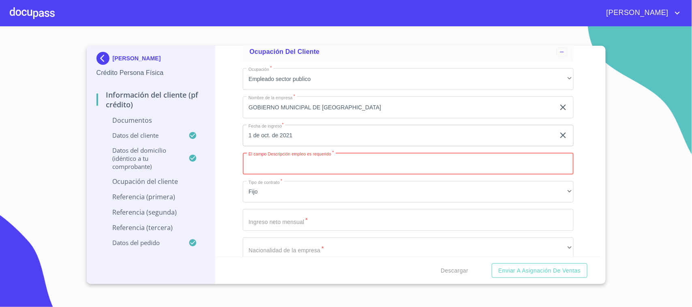
click at [328, 161] on input "Documento de identificación.   *" at bounding box center [408, 164] width 331 height 22
type input "INGENIERO"
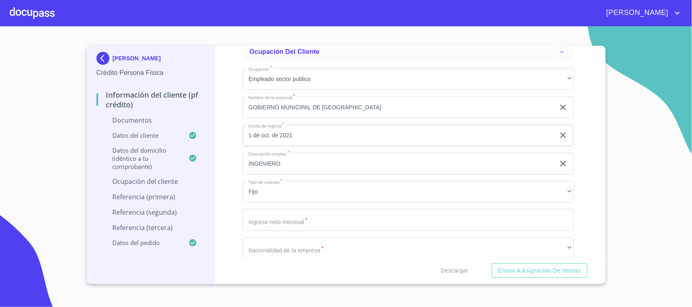
click at [237, 171] on div "Información del cliente (PF crédito) Documentos Documento de identificación.   …" at bounding box center [408, 151] width 386 height 211
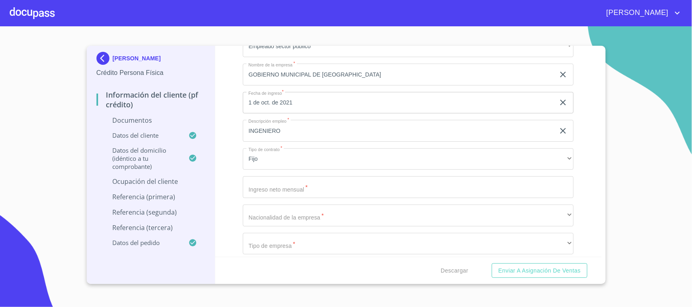
scroll to position [2330, 0]
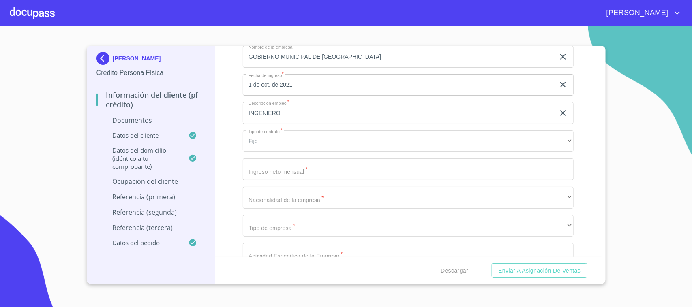
click at [274, 172] on input "Documento de identificación.   *" at bounding box center [408, 169] width 331 height 22
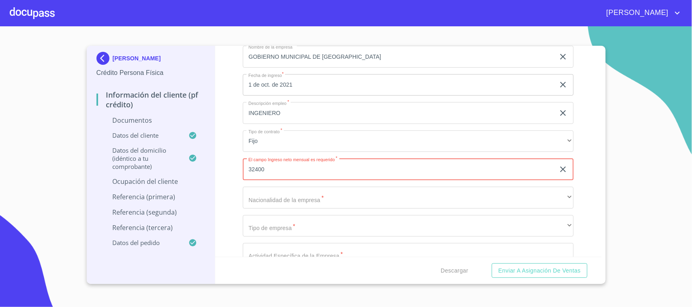
type input "32400"
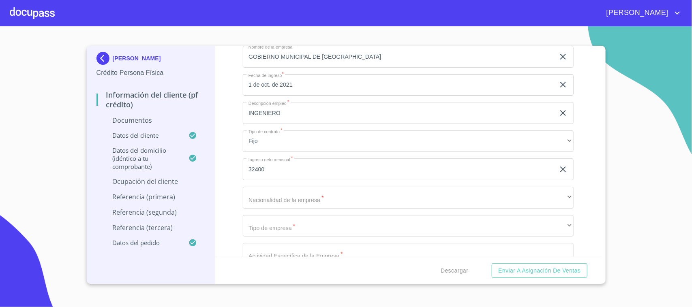
click at [234, 203] on div "Información del cliente (PF crédito) Documentos Documento de identificación.   …" at bounding box center [408, 151] width 386 height 211
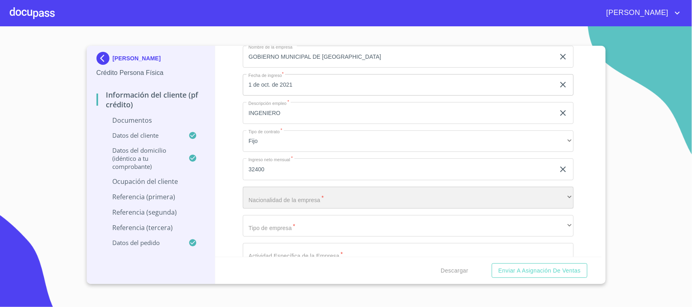
click at [256, 199] on div "​" at bounding box center [408, 198] width 331 height 22
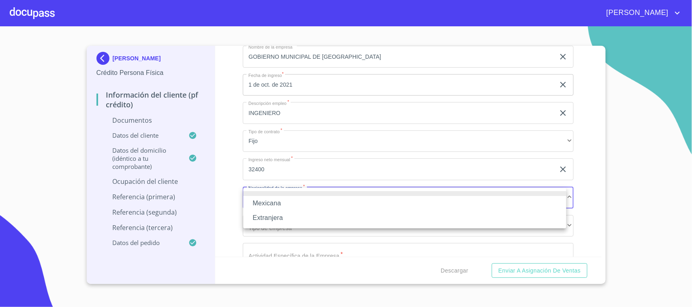
click at [301, 201] on li "Mexicana" at bounding box center [404, 203] width 323 height 15
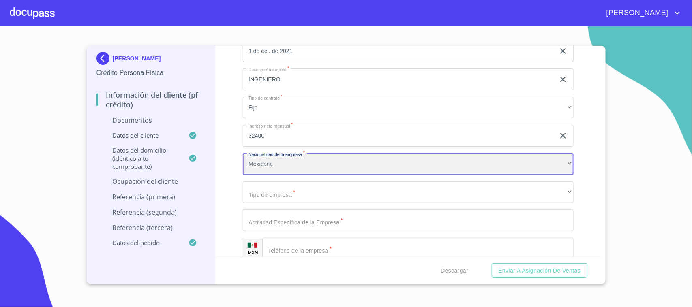
scroll to position [2381, 0]
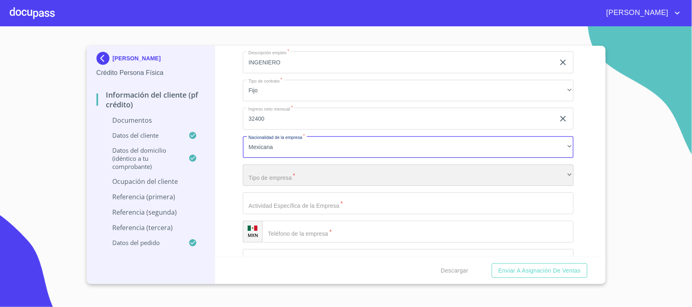
click at [284, 180] on div "​" at bounding box center [408, 176] width 331 height 22
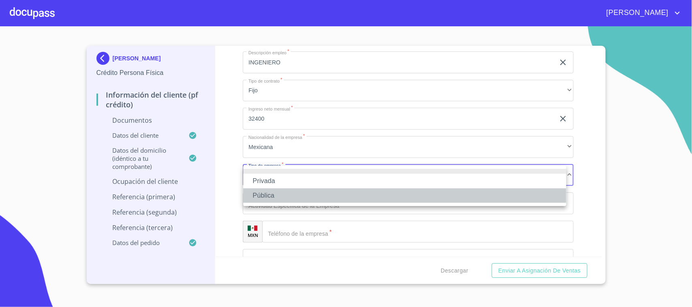
click at [278, 193] on li "Pública" at bounding box center [404, 195] width 323 height 15
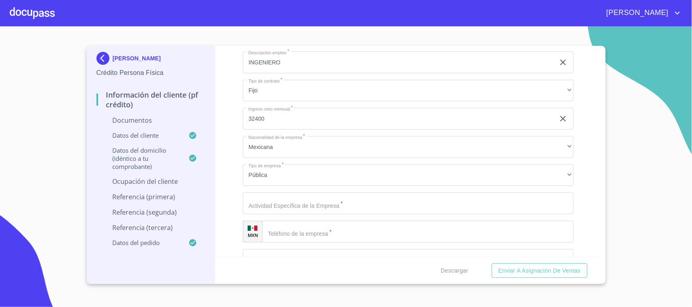
click at [237, 179] on div "Información del cliente (PF crédito) Documentos Documento de identificación.   …" at bounding box center [408, 151] width 386 height 211
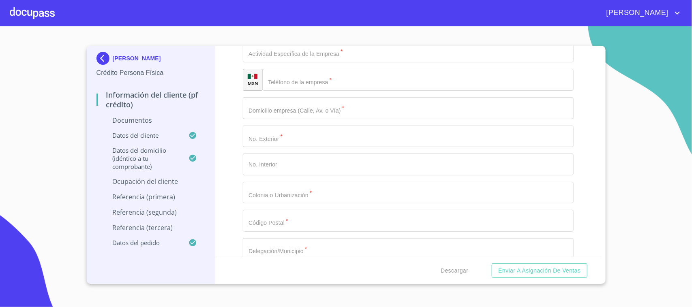
scroll to position [2482, 0]
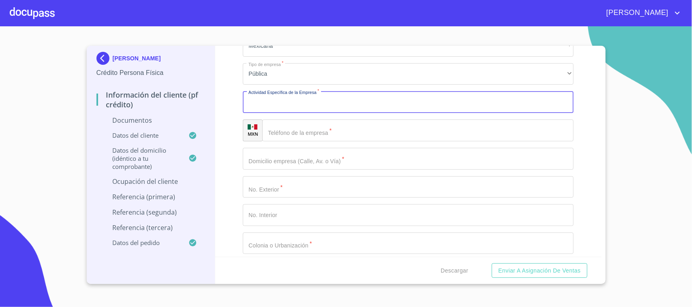
click at [301, 104] on input "Documento de identificación.   *" at bounding box center [408, 102] width 331 height 22
type input "GOBIERNO MUNICIPAL"
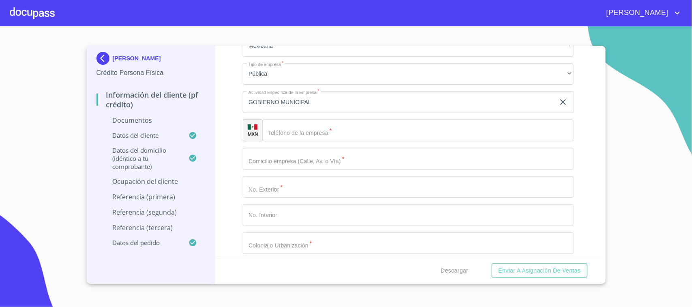
click at [222, 108] on div "Información del cliente (PF crédito) Documentos Documento de identificación.   …" at bounding box center [408, 151] width 386 height 211
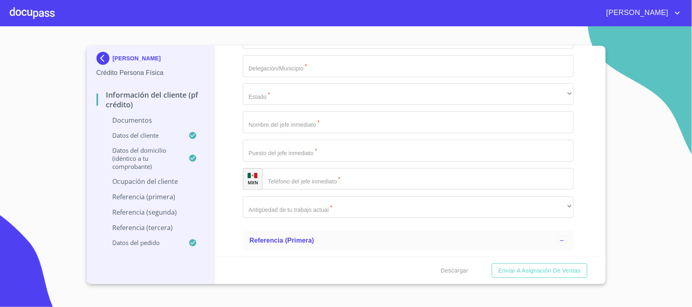
scroll to position [2740, 0]
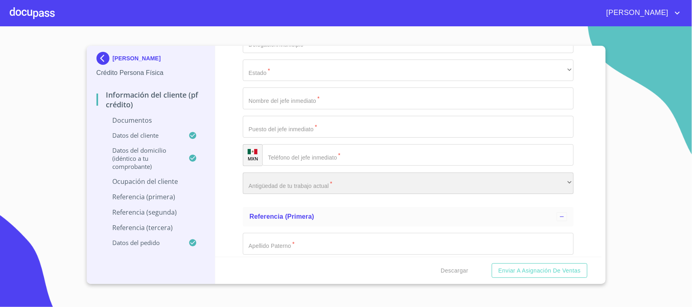
click at [341, 186] on div "​" at bounding box center [408, 184] width 331 height 22
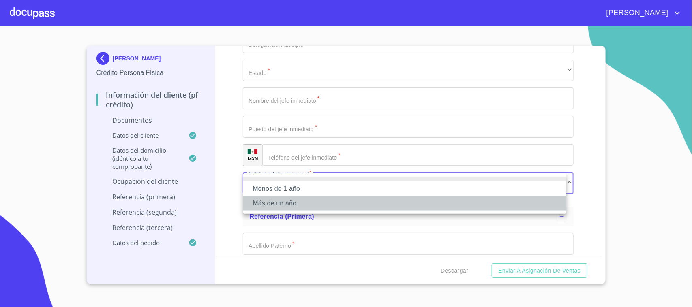
click at [305, 201] on li "Más de un año" at bounding box center [404, 203] width 323 height 15
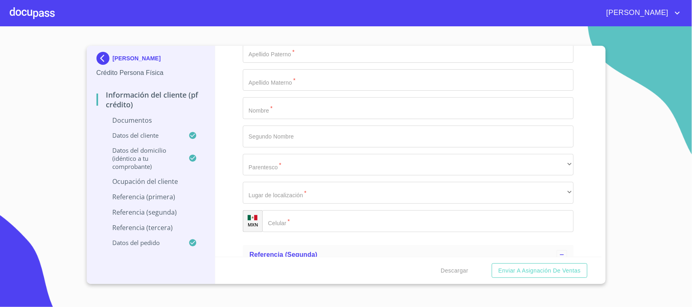
scroll to position [2943, 0]
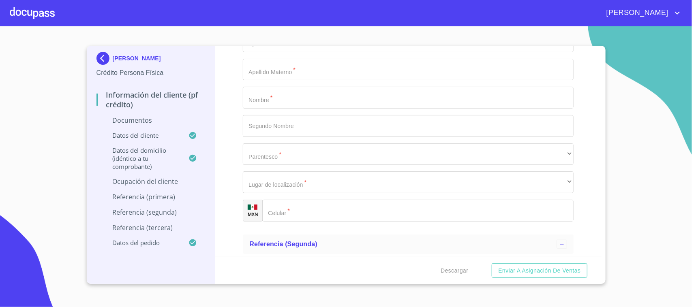
click at [650, 109] on section "[PERSON_NAME] Crédito Persona Física Información del cliente (PF crédito) Docum…" at bounding box center [346, 166] width 692 height 281
